Goal: Information Seeking & Learning: Learn about a topic

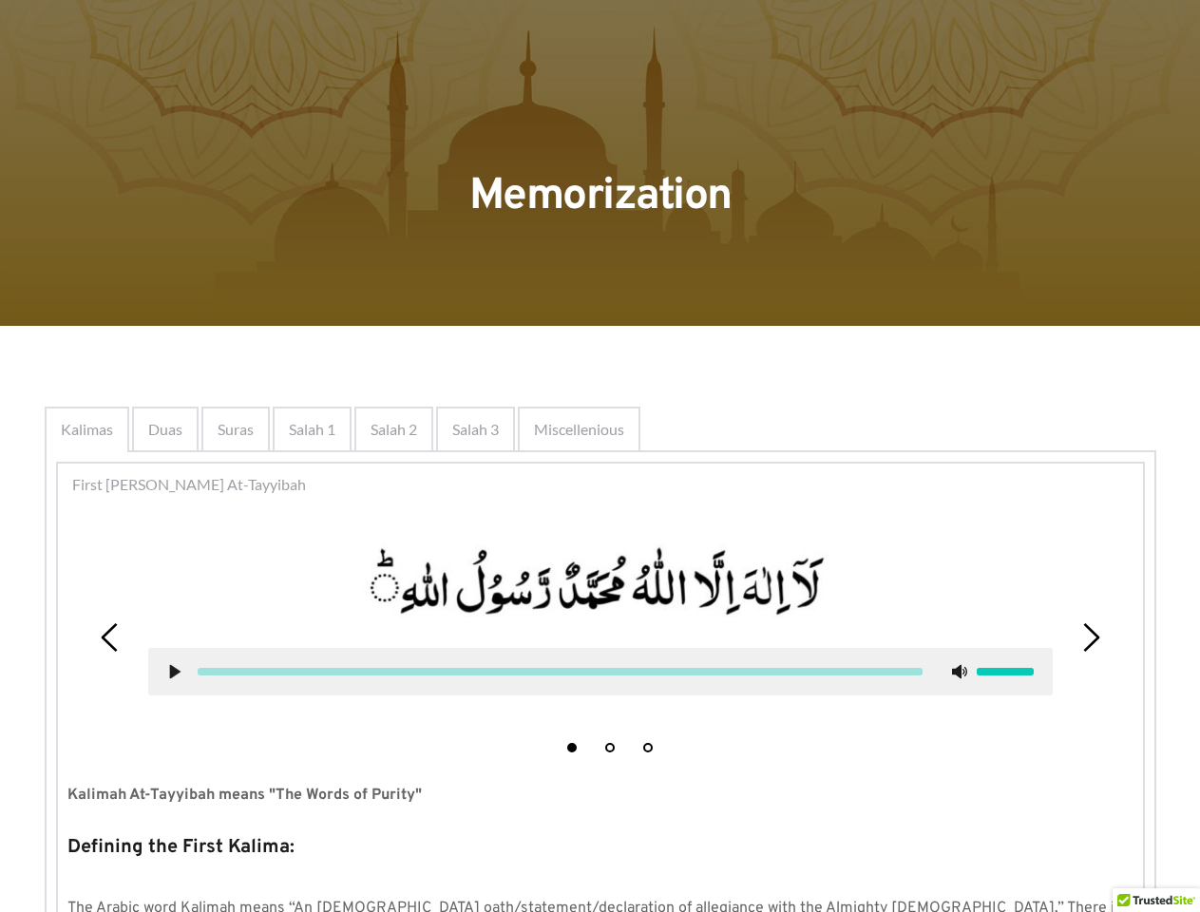
click at [600, 429] on span "Miscellenious" at bounding box center [579, 429] width 90 height 23
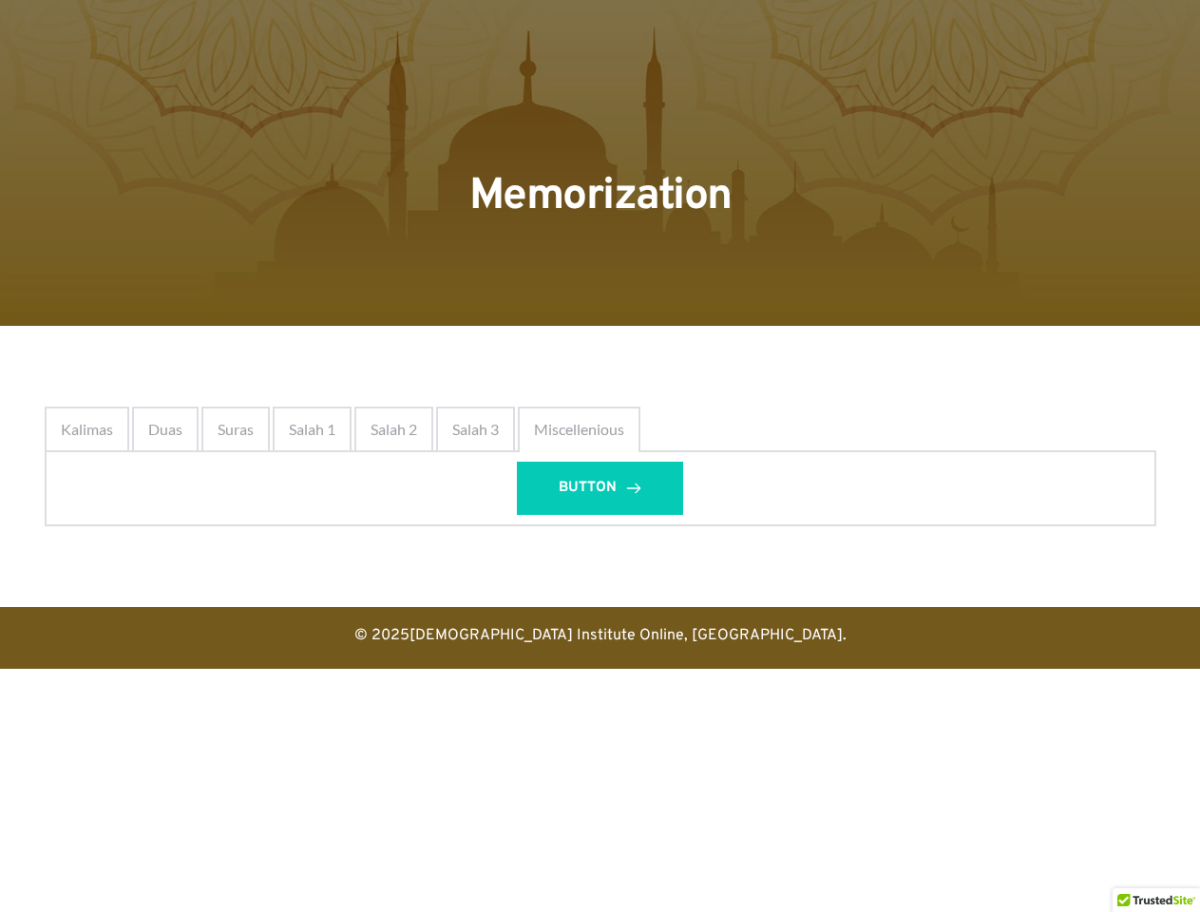
click at [600, 484] on span "BUTTON" at bounding box center [587, 488] width 58 height 23
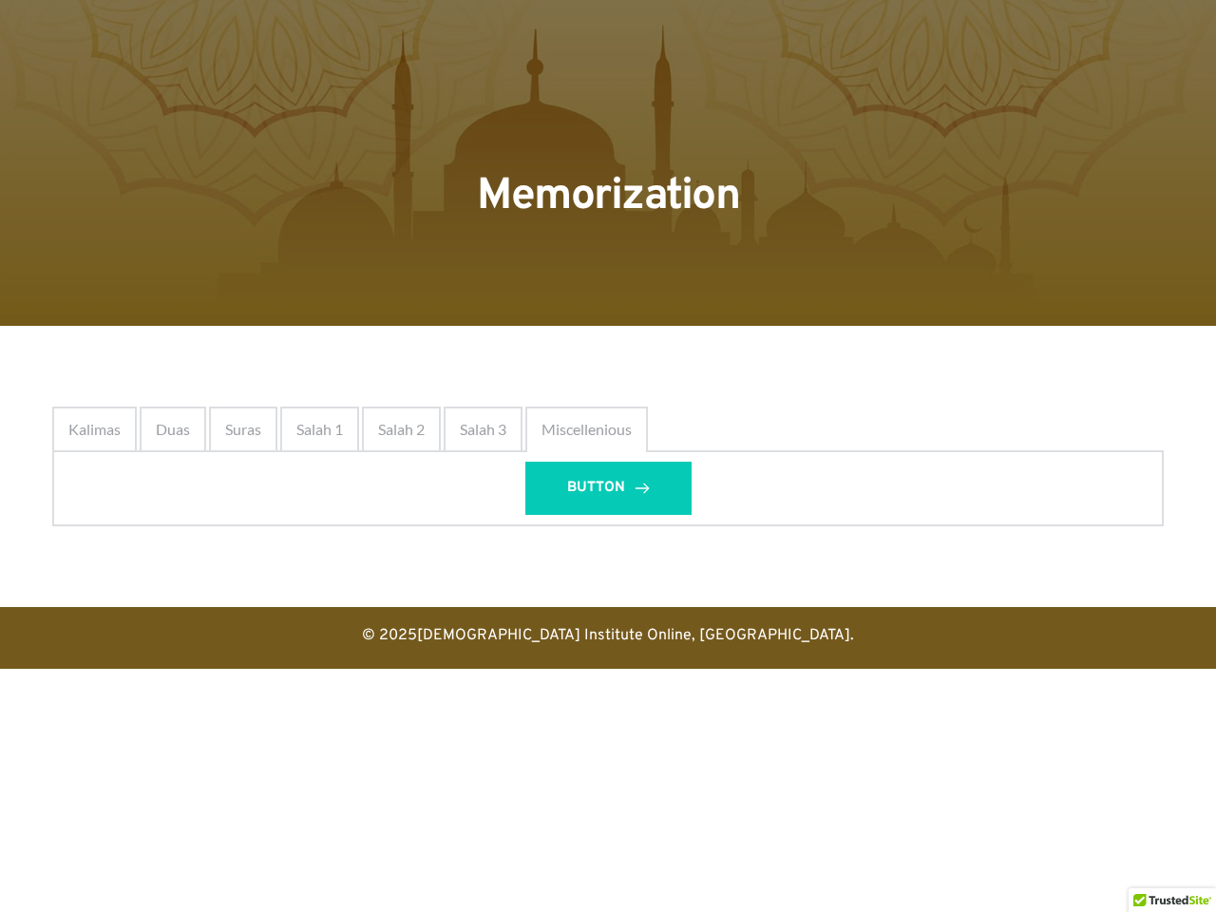
click at [110, 637] on p "© 2025 Quran Institute Online, [GEOGRAPHIC_DATA] ." at bounding box center [608, 635] width 1216 height 28
click at [600, 626] on link "[DEMOGRAPHIC_DATA] Institute Online, [GEOGRAPHIC_DATA]" at bounding box center [633, 635] width 433 height 19
click at [600, 669] on html "Skip to the content Memorization Kalimas Duas Suras [DEMOGRAPHIC_DATA] 1 Salah …" at bounding box center [608, 334] width 1216 height 669
click at [1141, 669] on html "Skip to the content Memorization Kalimas Duas Suras [DEMOGRAPHIC_DATA] 1 Salah …" at bounding box center [608, 334] width 1216 height 669
click at [1090, 637] on p "© 2025 Quran Institute Online, [GEOGRAPHIC_DATA] ." at bounding box center [608, 635] width 1216 height 28
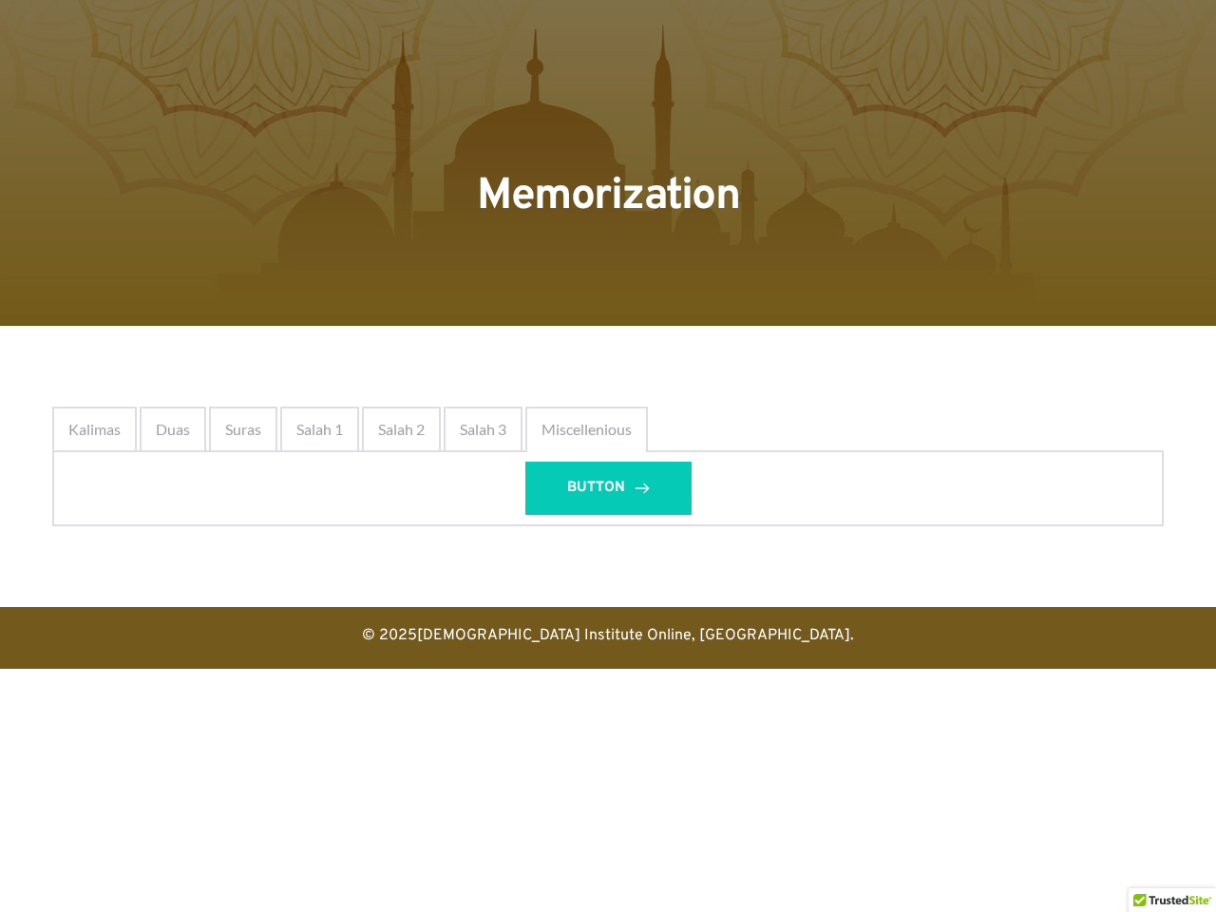
click at [572, 669] on html "Skip to the content Memorization Kalimas Duas Suras [DEMOGRAPHIC_DATA] 1 Salah …" at bounding box center [608, 334] width 1216 height 669
click at [610, 669] on html "Skip to the content Memorization Kalimas Duas Suras [DEMOGRAPHIC_DATA] 1 Salah …" at bounding box center [608, 334] width 1216 height 669
